Goal: Information Seeking & Learning: Learn about a topic

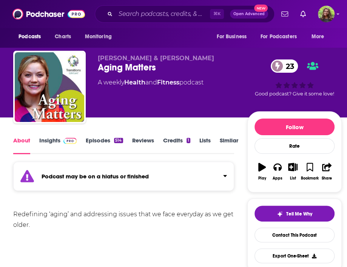
click at [96, 142] on link "Episodes 514" at bounding box center [104, 144] width 37 height 17
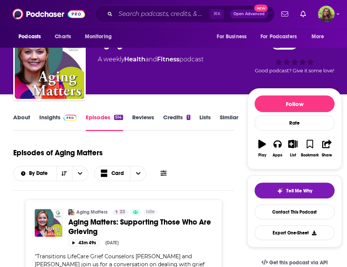
scroll to position [4, 0]
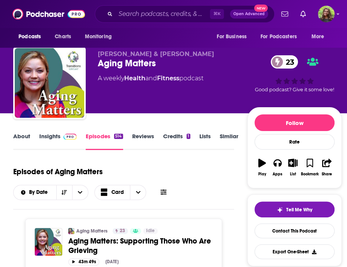
click at [47, 136] on link "Insights" at bounding box center [57, 140] width 37 height 17
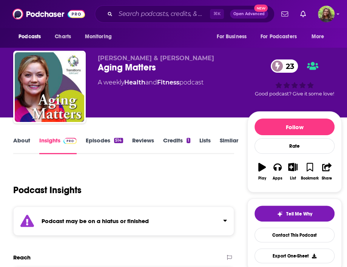
click at [28, 139] on link "About" at bounding box center [21, 144] width 17 height 17
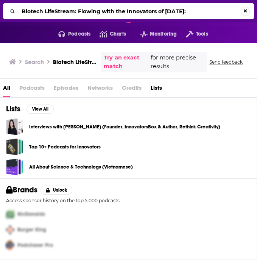
click at [202, 14] on input "Biotech LifeStream: Flowing with the Innovators of [DATE]:" at bounding box center [130, 11] width 222 height 12
drag, startPoint x: 78, startPoint y: 11, endPoint x: 242, endPoint y: 11, distance: 164.1
click at [242, 11] on div "Biotech LifeStream: Flowing with the Innovators of [DATE]" at bounding box center [128, 11] width 251 height 16
type input "Biotech LifeStream"
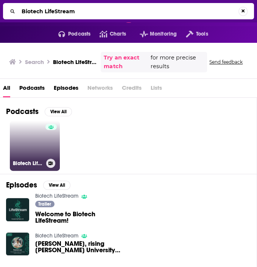
click at [40, 143] on link "Biotech LifeStream" at bounding box center [35, 146] width 50 height 50
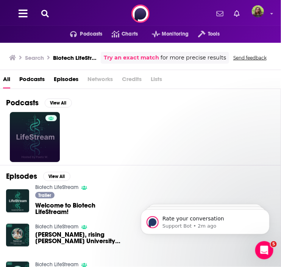
click at [36, 132] on link at bounding box center [35, 137] width 50 height 50
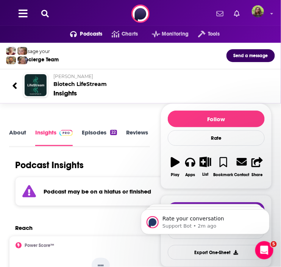
click at [14, 136] on link "About" at bounding box center [17, 137] width 17 height 17
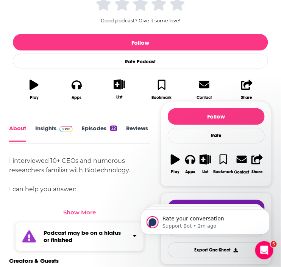
scroll to position [181, 0]
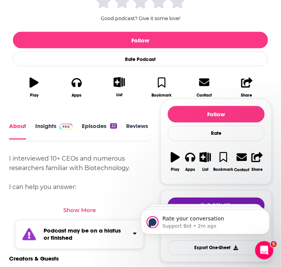
click at [85, 207] on div "Show More" at bounding box center [79, 209] width 33 height 7
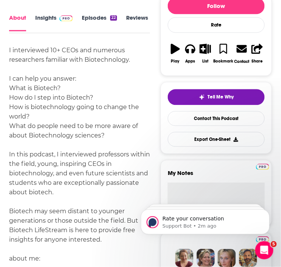
scroll to position [290, 0]
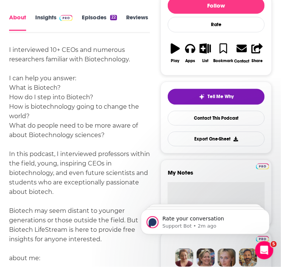
click at [22, 157] on div "I interviewed 10+ CEOs and numerous researchers familiar with Biotechnology. I …" at bounding box center [79, 187] width 141 height 284
drag, startPoint x: 9, startPoint y: 150, endPoint x: 108, endPoint y: 242, distance: 135.6
click at [108, 242] on div "I interviewed 10+ CEOs and numerous researchers familiar with Biotechnology. I …" at bounding box center [79, 187] width 141 height 284
copy div "In this podcast, I interviewed professors within the field, young, inspiring CE…"
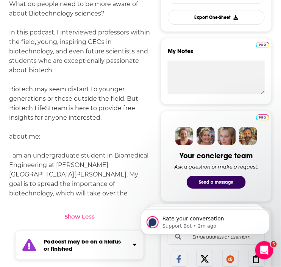
scroll to position [412, 0]
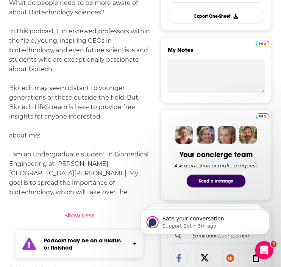
click at [78, 70] on div "I interviewed 10+ CEOs and numerous researchers familiar with Biotechnology. I …" at bounding box center [79, 64] width 141 height 284
